Goal: Information Seeking & Learning: Learn about a topic

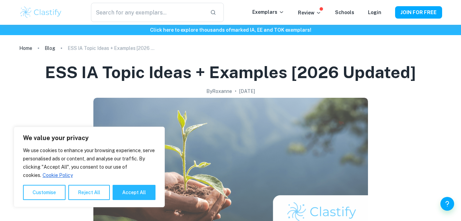
click at [182, 112] on img at bounding box center [230, 166] width 275 height 137
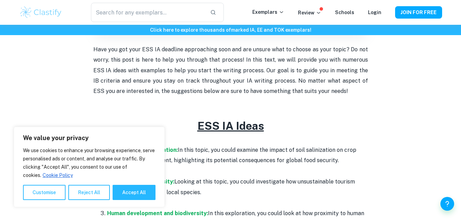
scroll to position [239, 0]
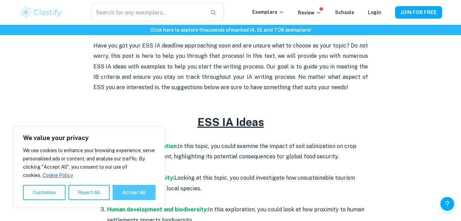
click at [134, 188] on button "Accept All" at bounding box center [134, 191] width 43 height 15
checkbox input "true"
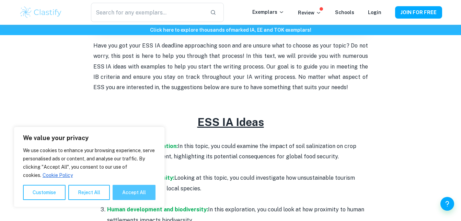
checkbox input "true"
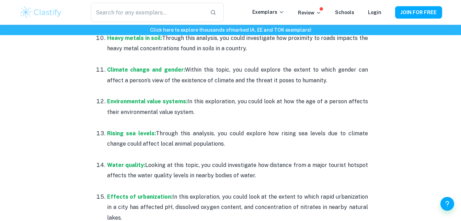
scroll to position [674, 0]
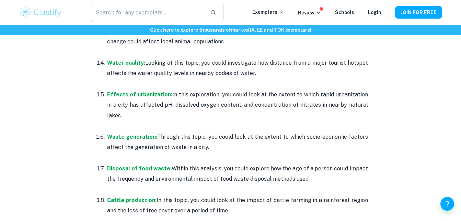
click at [340, 121] on p at bounding box center [237, 126] width 261 height 10
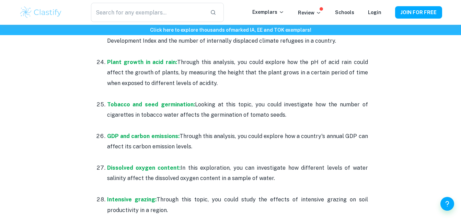
scroll to position [1250, 0]
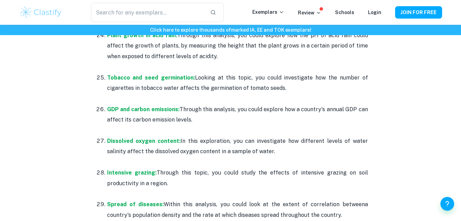
click at [274, 72] on p "Tobacco and seed germination: Looking at this topic, you could investigate how …" at bounding box center [237, 82] width 261 height 21
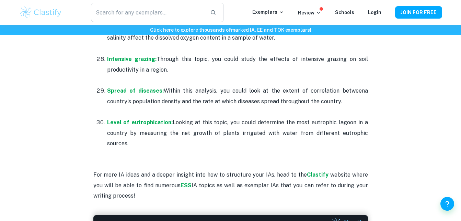
scroll to position [1388, 0]
click at [226, 75] on p at bounding box center [237, 80] width 261 height 10
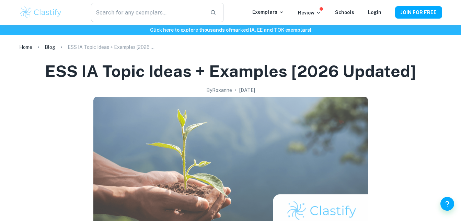
scroll to position [0, 0]
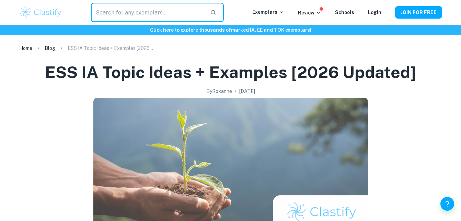
click at [165, 15] on input "text" at bounding box center [147, 12] width 113 height 19
type input "e"
click at [165, 15] on input "text" at bounding box center [147, 12] width 113 height 19
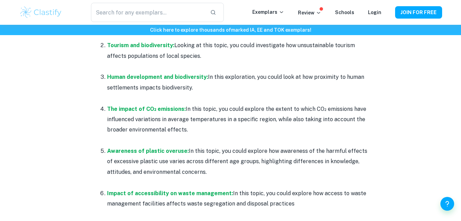
scroll to position [372, 0]
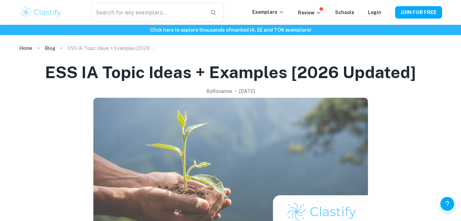
click at [192, 119] on img at bounding box center [230, 166] width 275 height 137
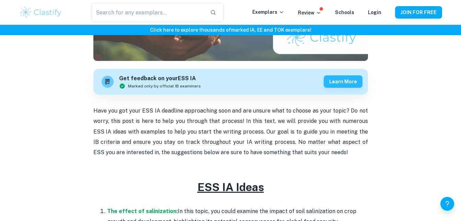
scroll to position [176, 0]
